Goal: Check status: Check status

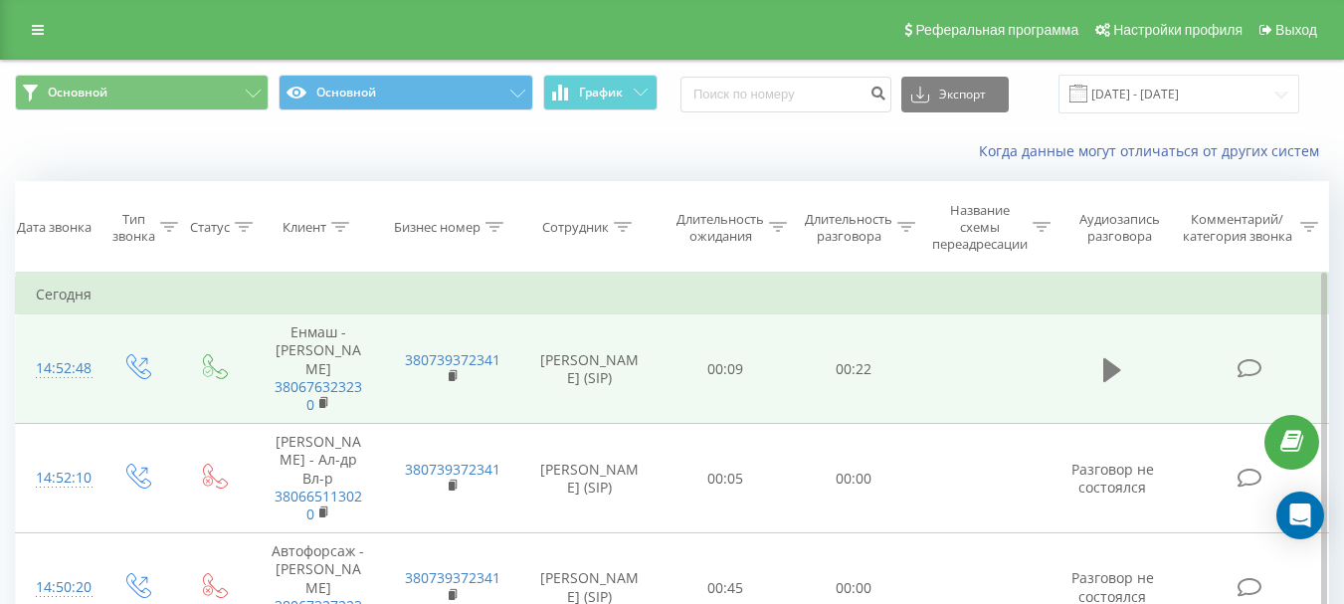
click at [1117, 364] on icon at bounding box center [1113, 369] width 18 height 24
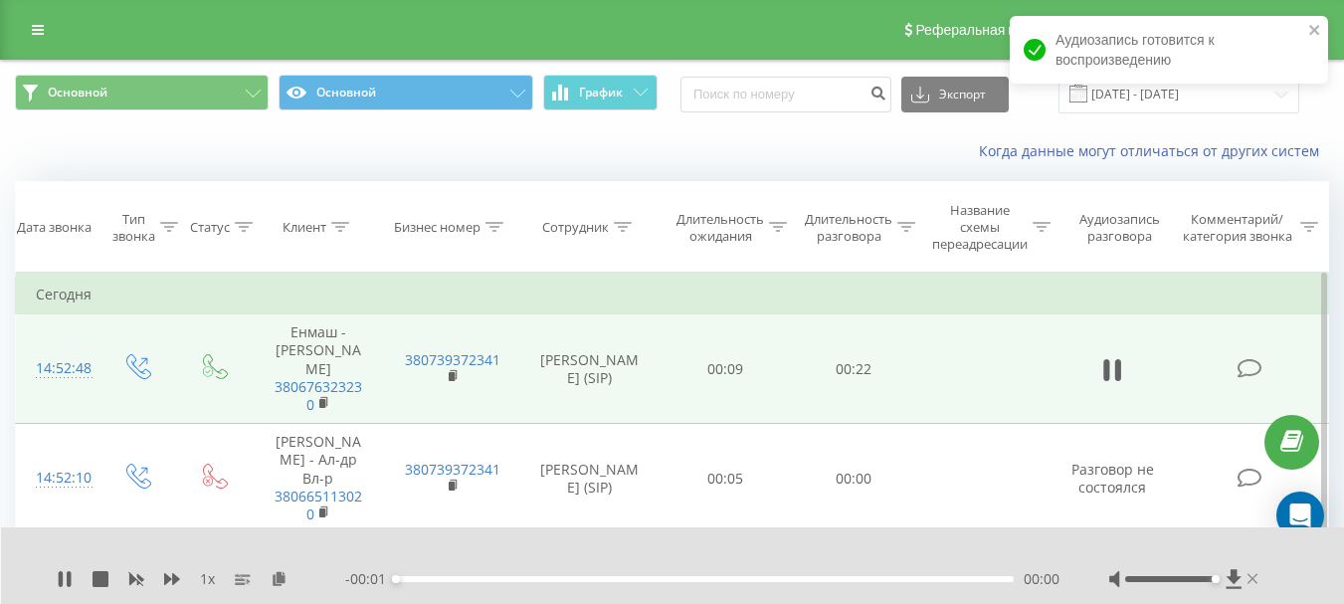
drag, startPoint x: 1168, startPoint y: 579, endPoint x: 1248, endPoint y: 576, distance: 79.7
click at [1248, 576] on div at bounding box center [1186, 579] width 153 height 20
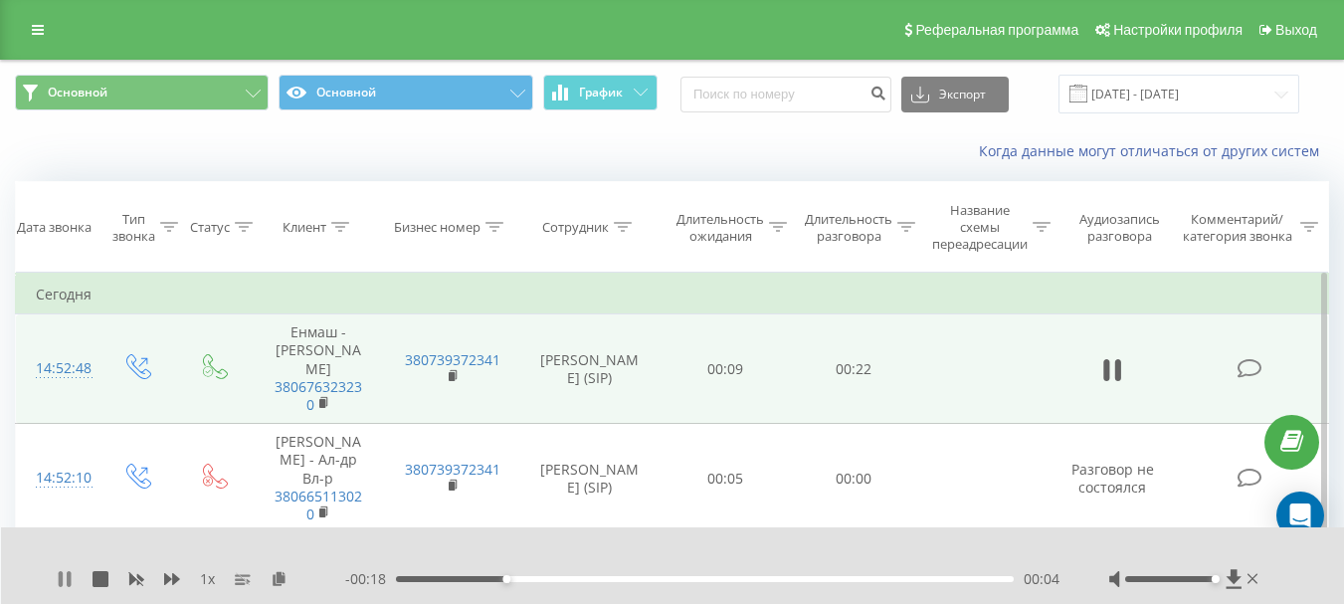
click at [67, 584] on icon at bounding box center [65, 579] width 16 height 16
click at [66, 575] on icon at bounding box center [65, 579] width 16 height 16
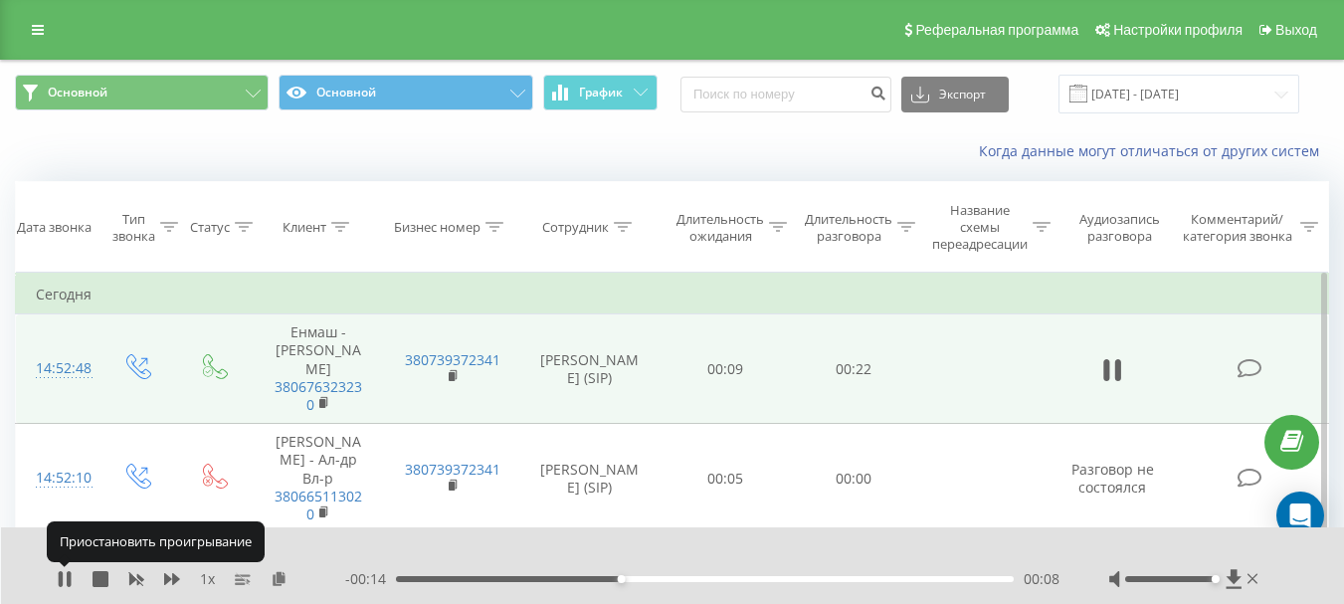
click at [66, 575] on icon at bounding box center [65, 579] width 16 height 16
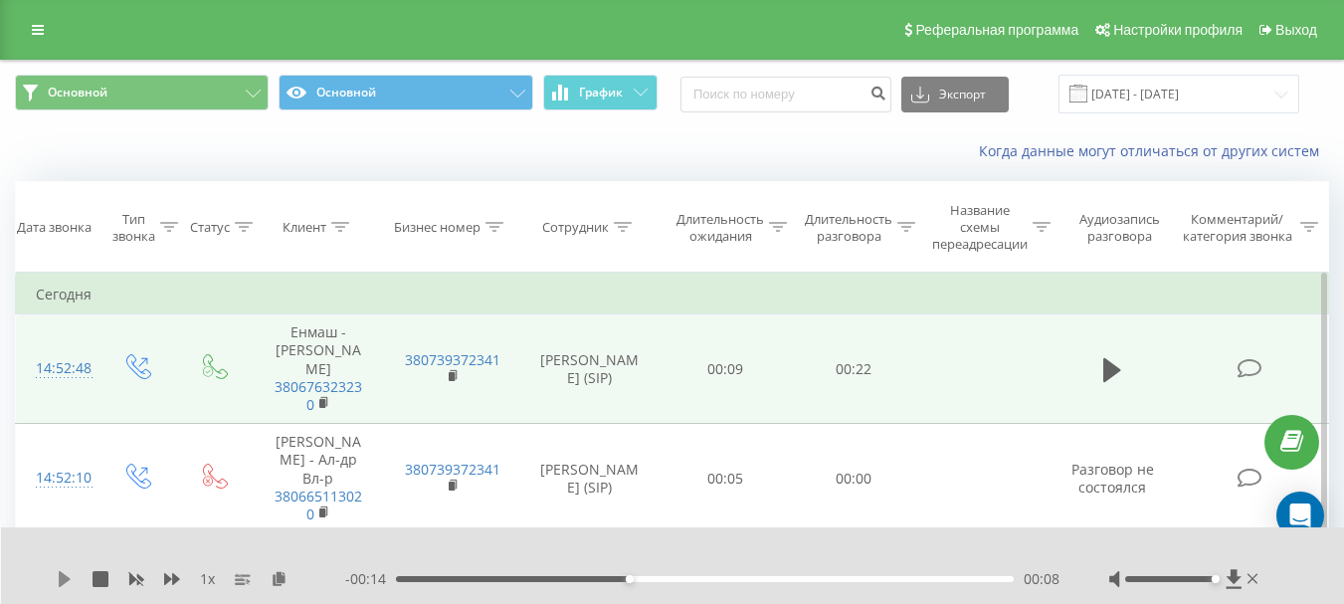
click at [68, 582] on icon at bounding box center [65, 579] width 16 height 16
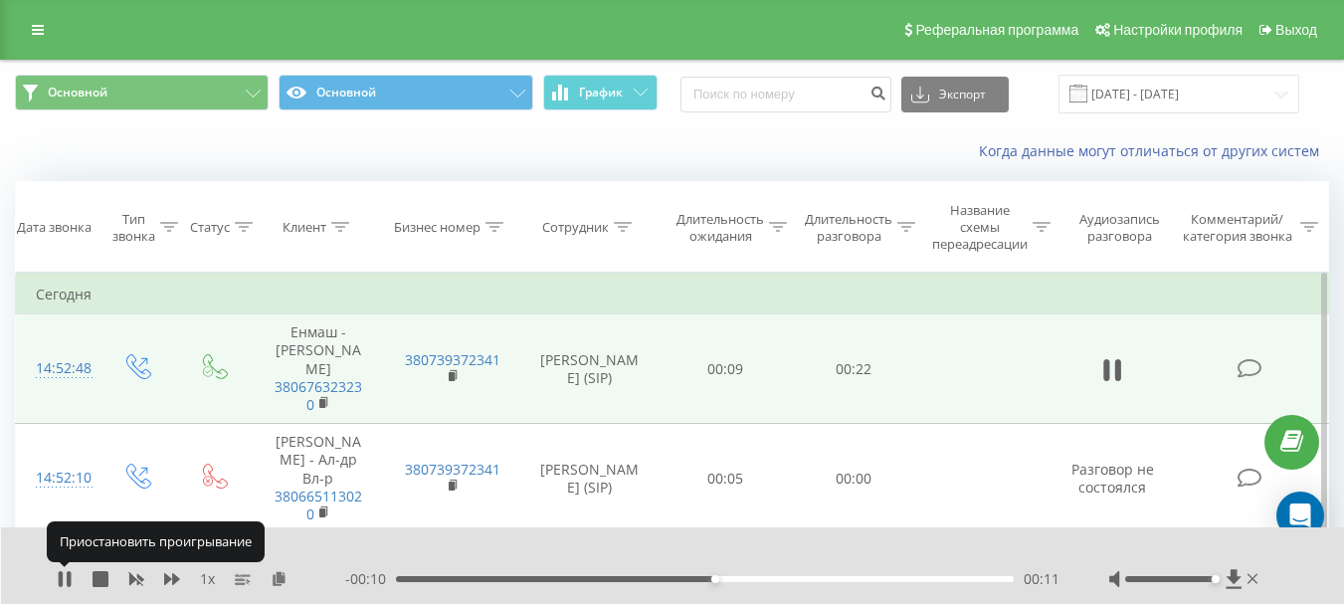
click at [68, 582] on icon at bounding box center [69, 579] width 4 height 16
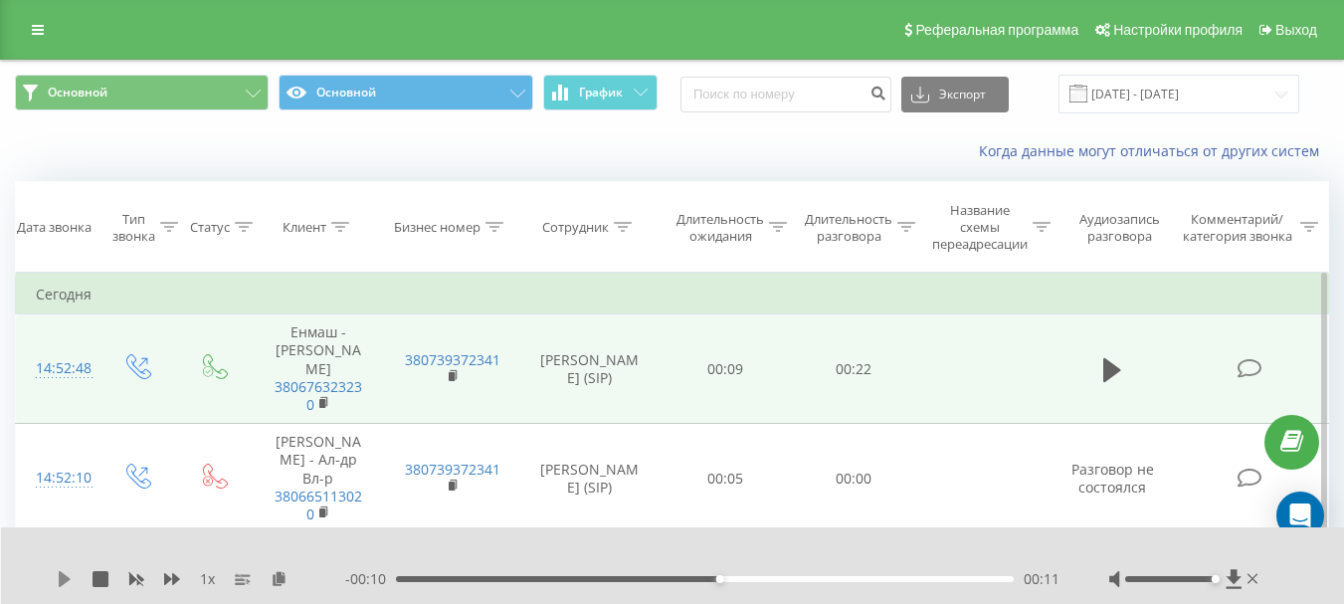
click at [68, 577] on icon at bounding box center [65, 579] width 12 height 16
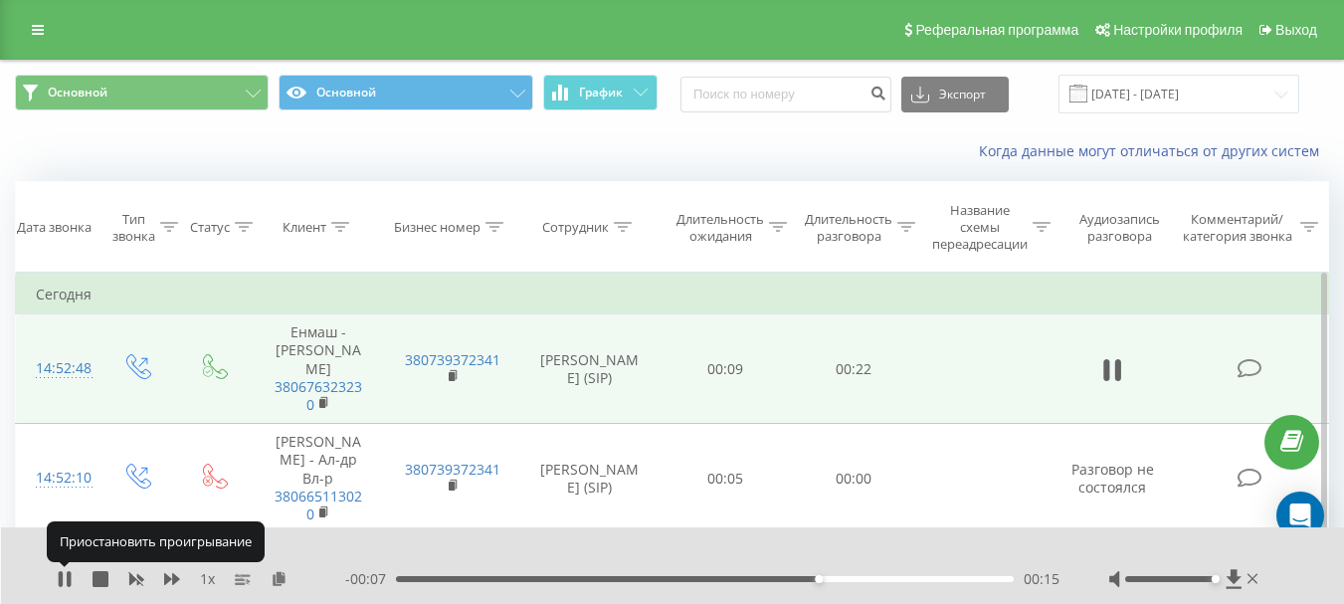
click at [68, 577] on icon at bounding box center [69, 579] width 4 height 16
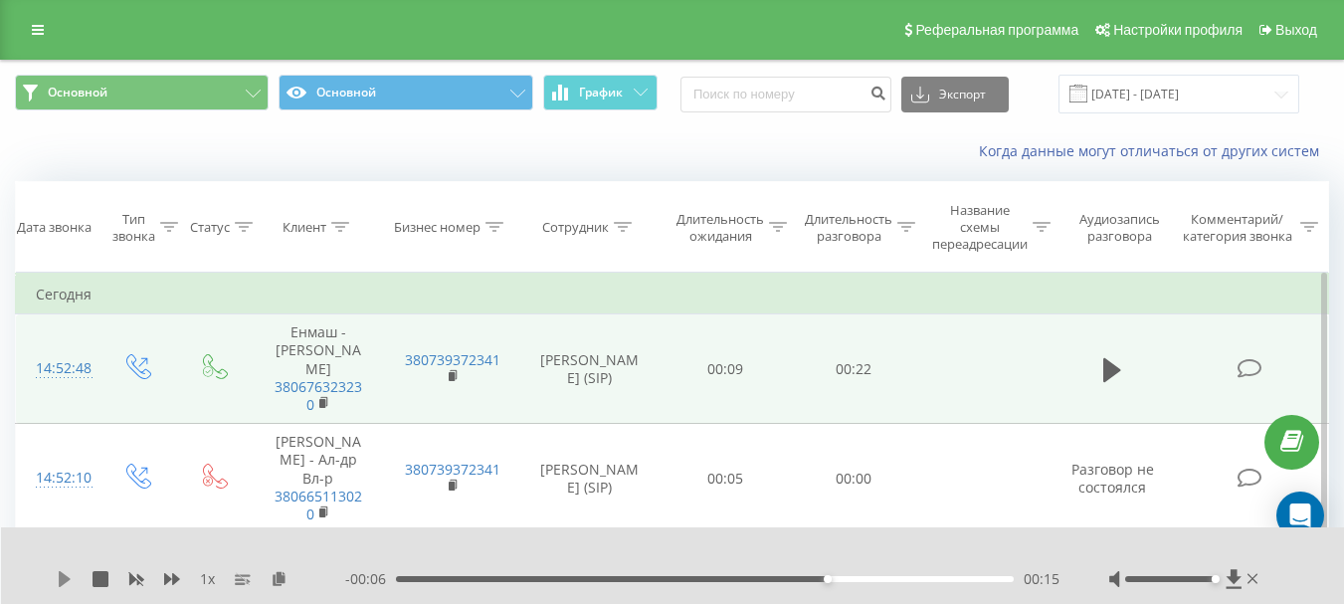
click at [62, 578] on icon at bounding box center [65, 579] width 12 height 16
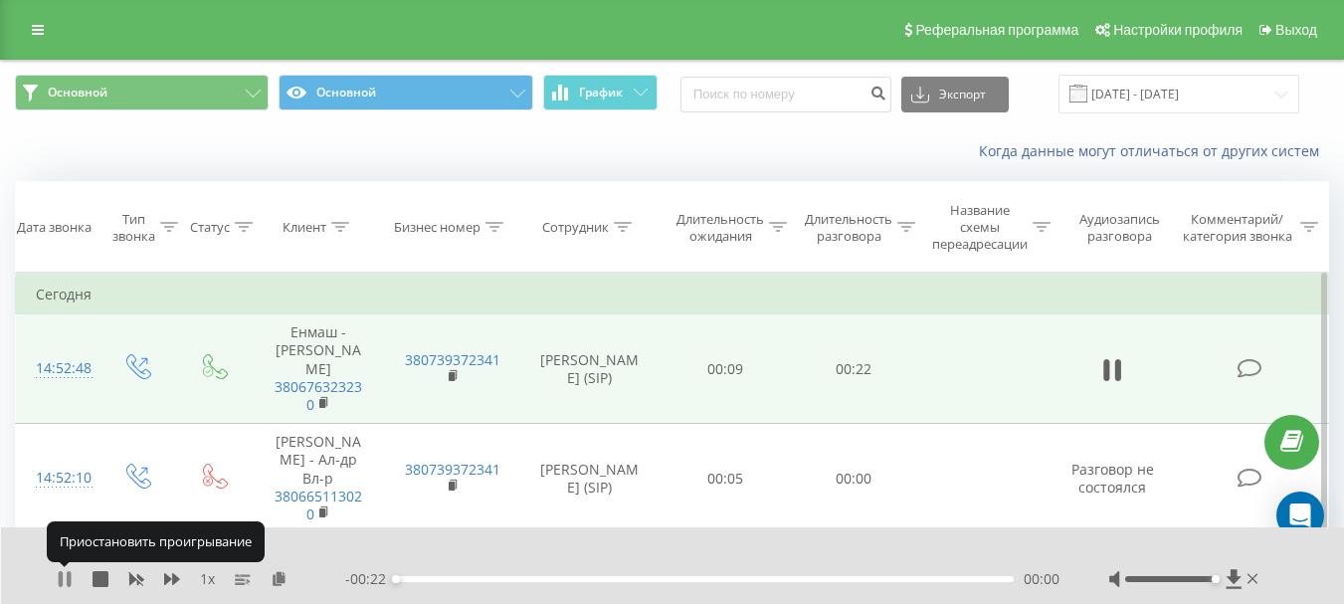
click at [62, 577] on icon at bounding box center [61, 579] width 4 height 16
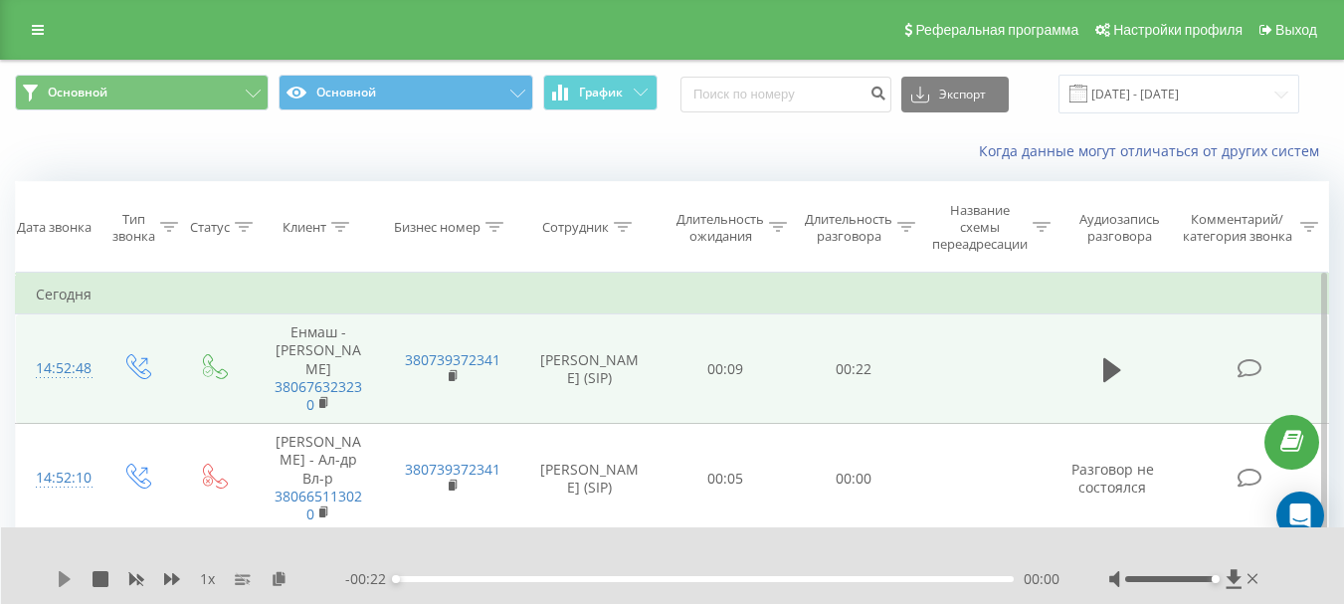
click at [68, 578] on icon at bounding box center [65, 579] width 12 height 16
